Goal: Task Accomplishment & Management: Use online tool/utility

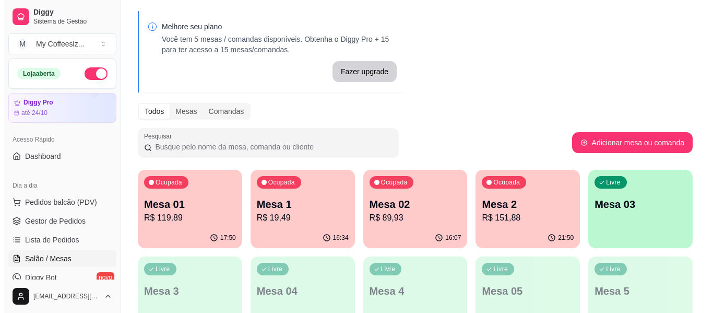
scroll to position [52, 0]
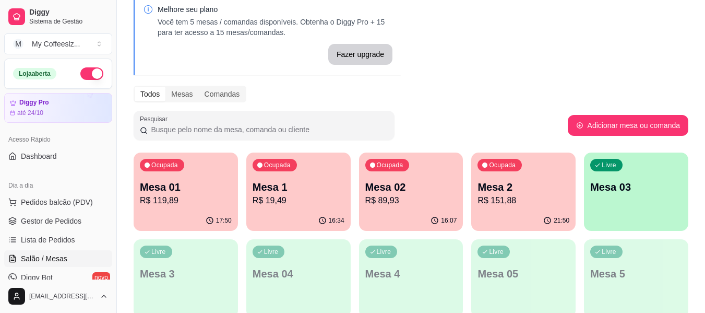
click at [619, 194] on p "Mesa 03" at bounding box center [636, 187] width 92 height 15
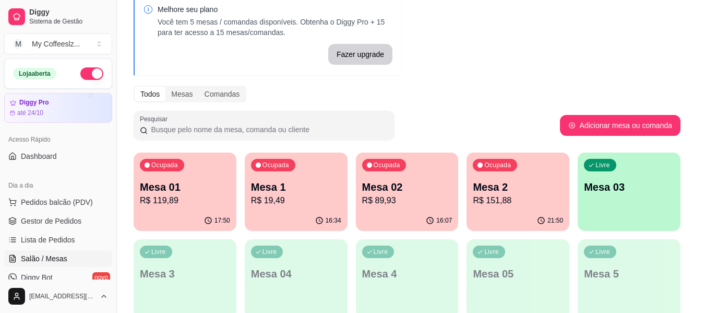
click at [619, 194] on p "Mesa 03" at bounding box center [629, 187] width 90 height 15
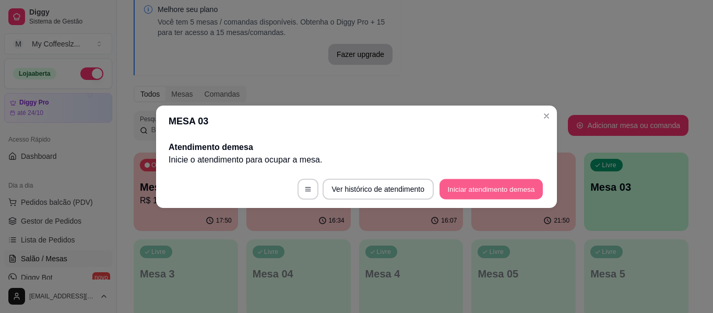
click at [486, 188] on button "Iniciar atendimento de mesa" at bounding box center [491, 189] width 103 height 20
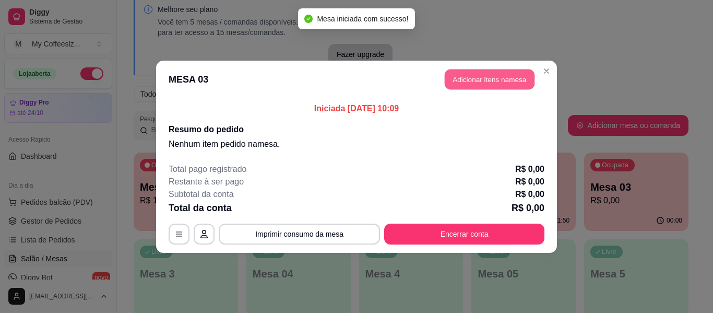
click at [468, 78] on button "Adicionar itens na mesa" at bounding box center [490, 79] width 90 height 20
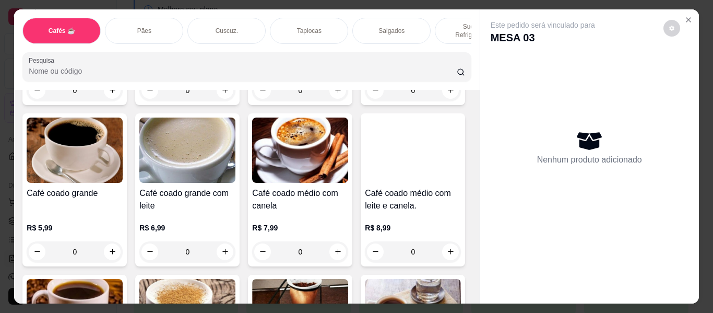
scroll to position [209, 0]
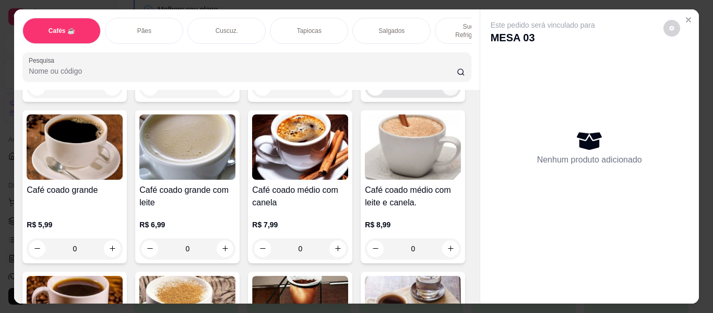
click at [447, 91] on icon "increase-product-quantity" at bounding box center [451, 87] width 8 height 8
type input "1"
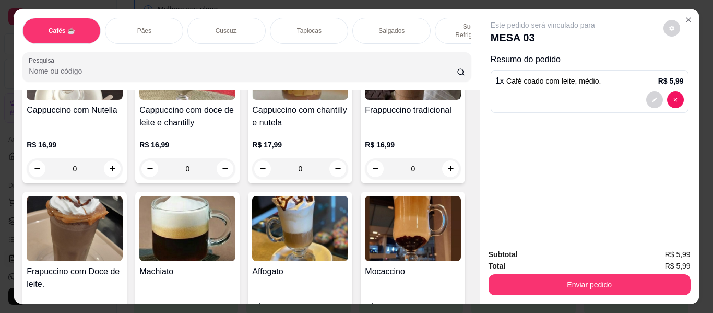
scroll to position [1149, 0]
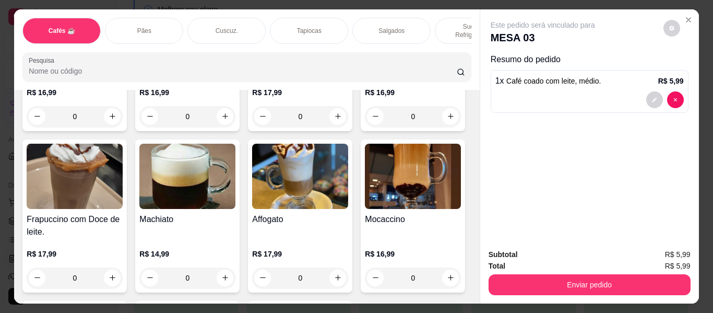
type input "1"
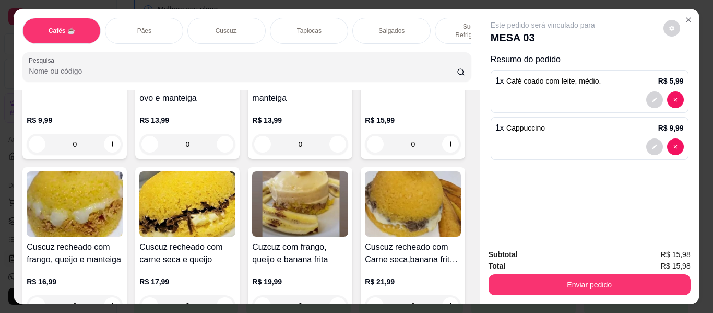
scroll to position [2141, 0]
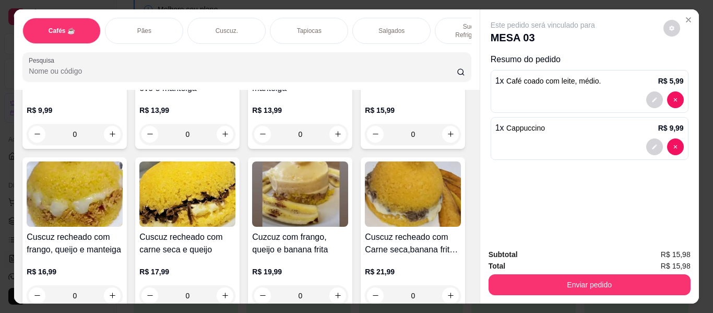
type input "1"
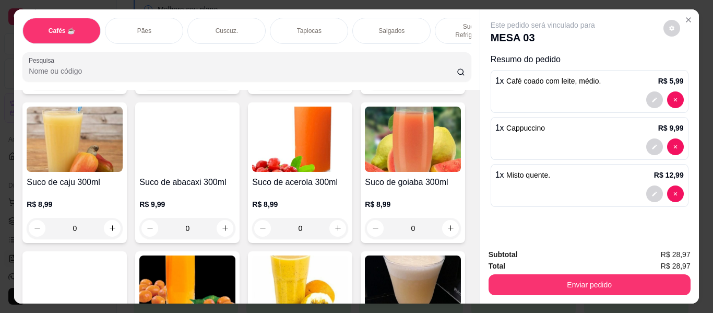
scroll to position [3968, 0]
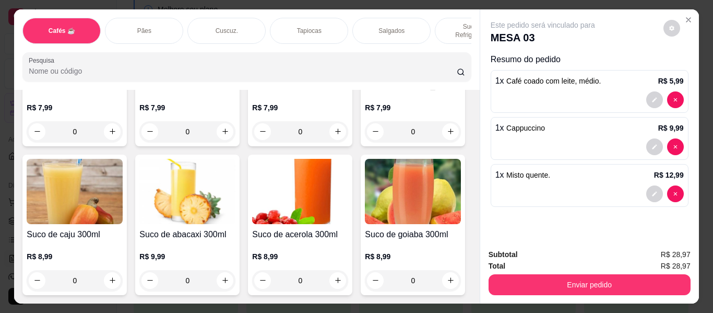
type input "1"
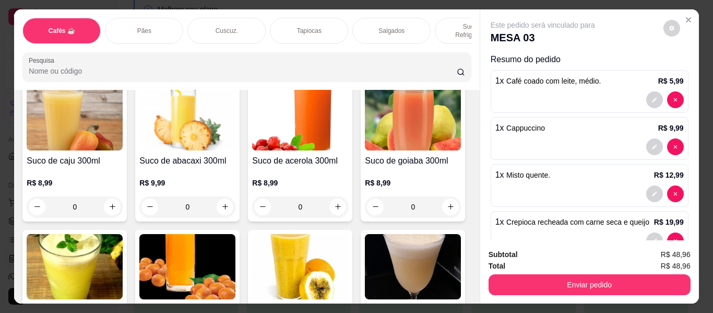
scroll to position [4020, 0]
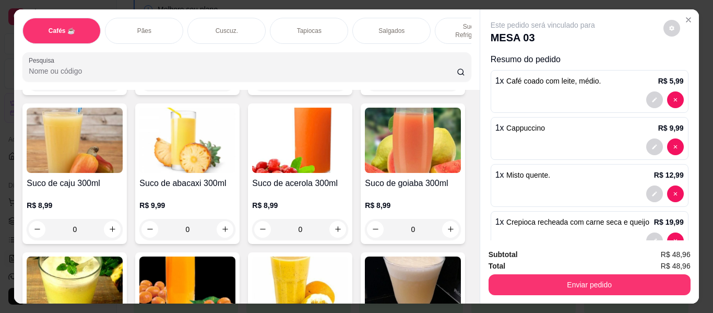
type input "1"
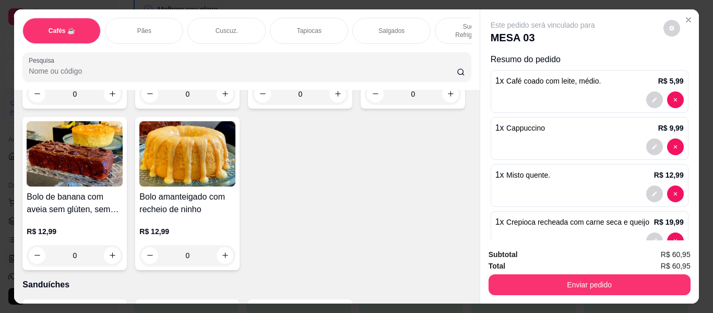
scroll to position [4856, 0]
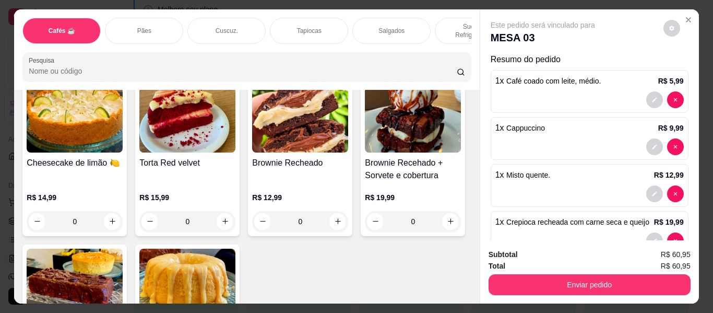
type input "1"
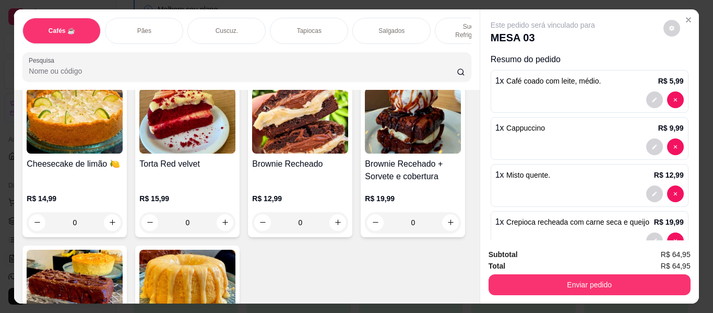
scroll to position [4856, 0]
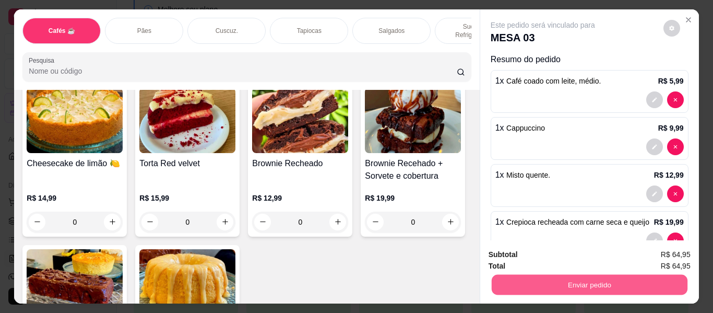
click at [579, 282] on button "Enviar pedido" at bounding box center [589, 285] width 196 height 20
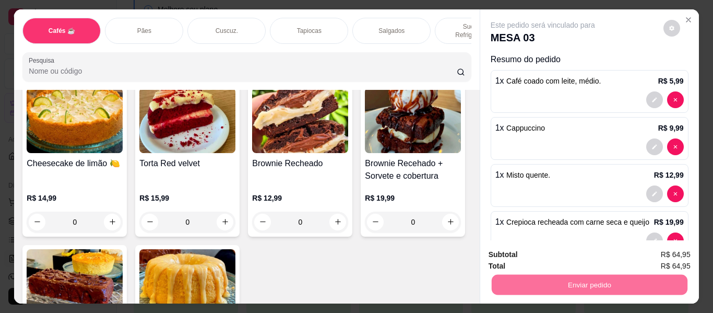
click at [661, 256] on button "Enviar pedido" at bounding box center [663, 255] width 59 height 20
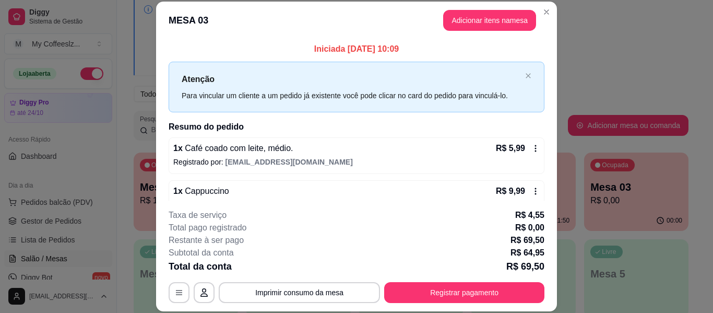
scroll to position [0, 0]
click at [289, 293] on button "Imprimir consumo da mesa" at bounding box center [299, 292] width 161 height 21
click at [296, 291] on button "Imprimir consumo da mesa" at bounding box center [299, 292] width 161 height 21
